Goal: Navigation & Orientation: Find specific page/section

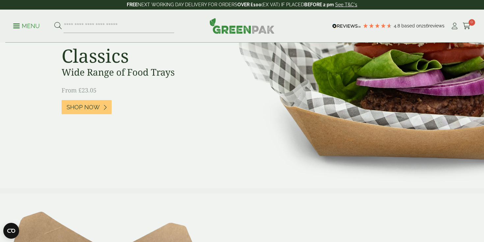
scroll to position [96, 0]
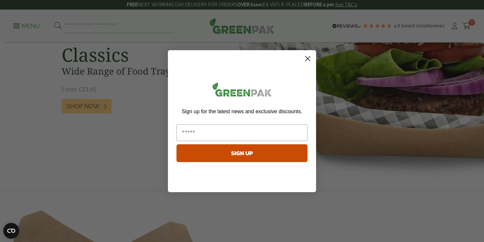
click at [311, 61] on circle "Close dialog" at bounding box center [308, 58] width 11 height 11
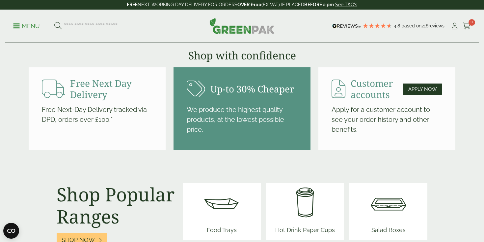
scroll to position [826, 0]
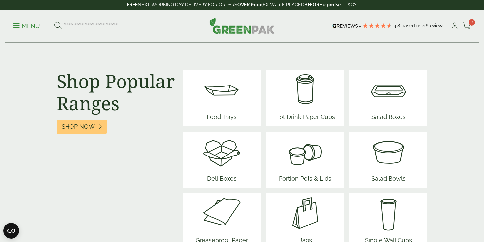
click at [205, 95] on img at bounding box center [222, 90] width 40 height 40
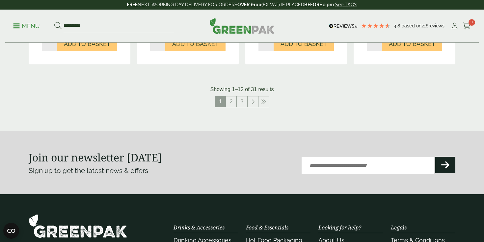
scroll to position [773, 0]
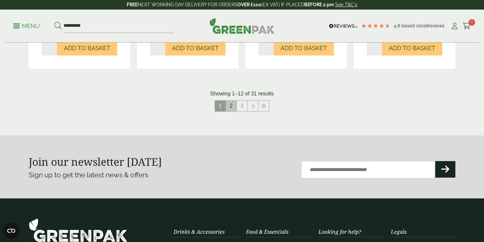
click at [231, 106] on link "2" at bounding box center [231, 106] width 11 height 11
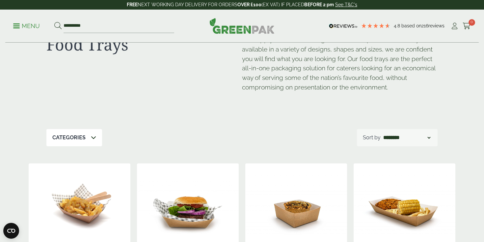
scroll to position [33, 0]
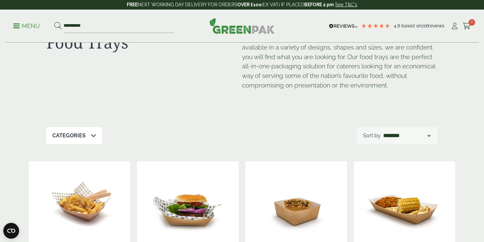
click at [94, 134] on icon at bounding box center [93, 134] width 5 height 5
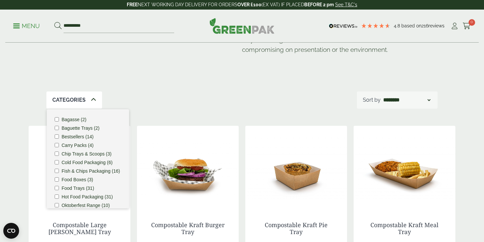
scroll to position [71, 0]
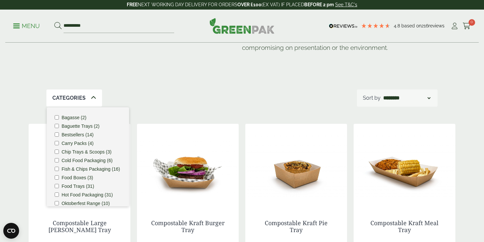
click at [168, 69] on div "Food Trays We supply an extensive range of 100% compostable food trays; availab…" at bounding box center [241, 30] width 391 height 117
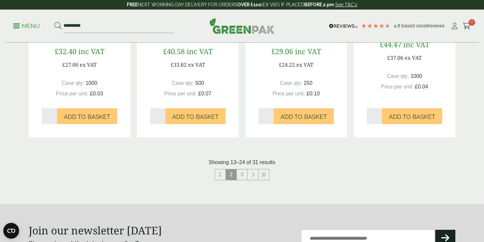
scroll to position [706, 0]
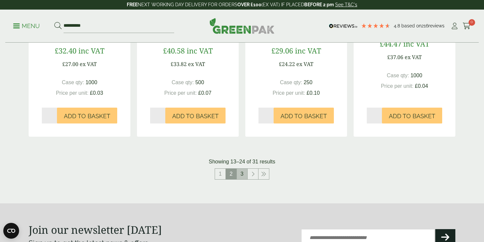
click at [241, 175] on link "3" at bounding box center [242, 173] width 11 height 11
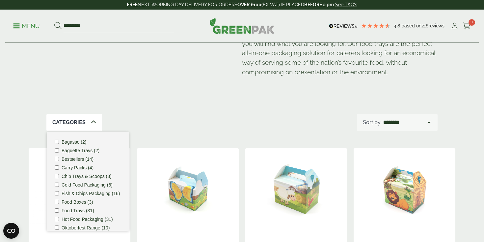
scroll to position [51, 0]
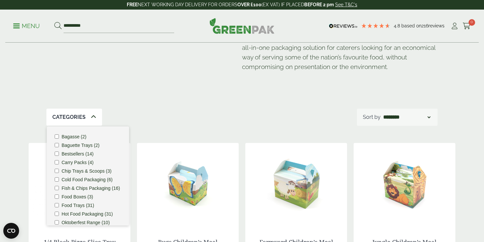
scroll to position [706, 0]
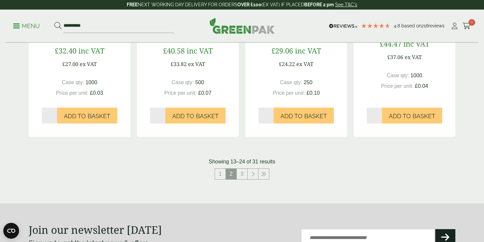
scroll to position [773, 0]
